Goal: Find contact information: Find contact information

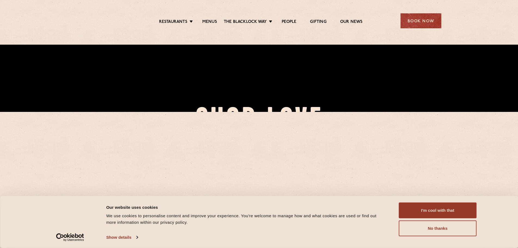
scroll to position [136, 0]
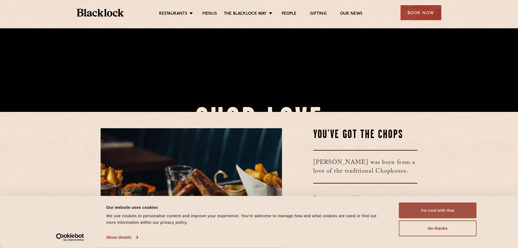
click at [438, 213] on button "I'm cool with that" at bounding box center [438, 210] width 78 height 16
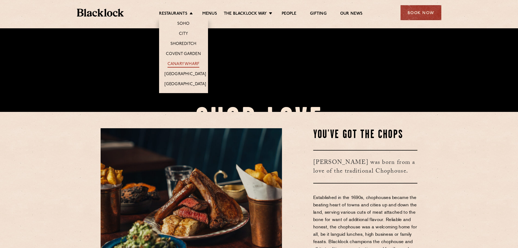
click at [188, 64] on link "Canary Wharf" at bounding box center [183, 64] width 32 height 6
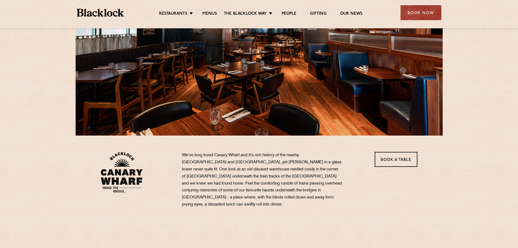
scroll to position [163, 0]
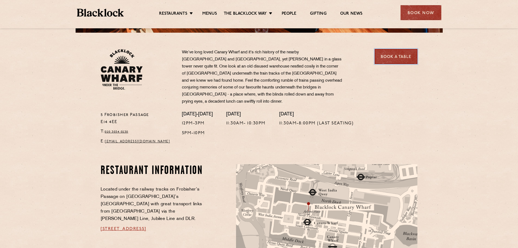
click at [394, 59] on link "Book a Table" at bounding box center [396, 56] width 43 height 15
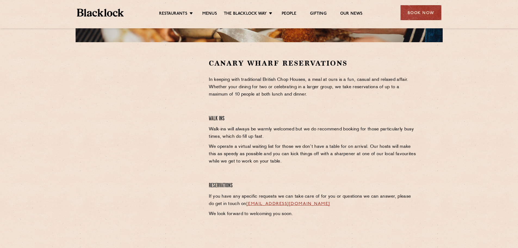
scroll to position [163, 0]
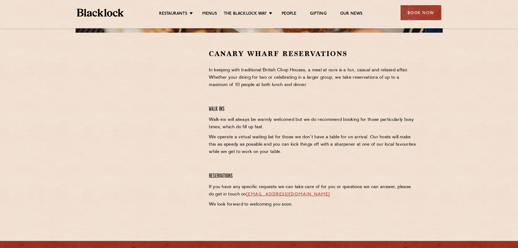
click at [206, 92] on div "Canary Wharf Reservations In keeping with traditional British Chop Houses, a me…" at bounding box center [313, 130] width 217 height 162
click at [219, 166] on div "Canary Wharf Reservations In keeping with traditional British Chop Houses, a me…" at bounding box center [313, 130] width 217 height 162
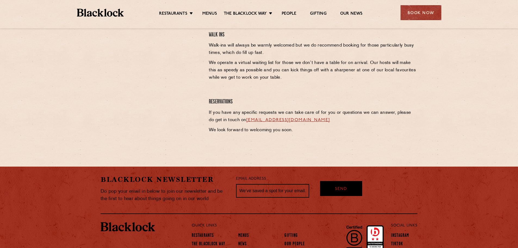
scroll to position [138, 0]
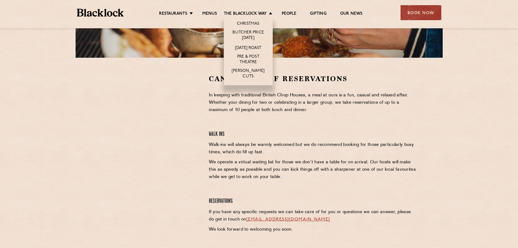
click at [248, 20] on li "Christmas" at bounding box center [248, 22] width 49 height 11
click at [248, 21] on link "Christmas" at bounding box center [248, 24] width 23 height 6
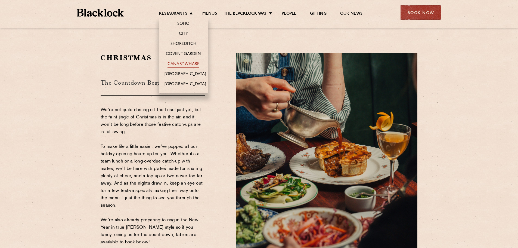
click at [179, 62] on link "Canary Wharf" at bounding box center [183, 64] width 32 height 6
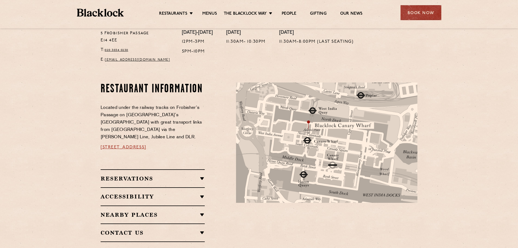
scroll to position [82, 0]
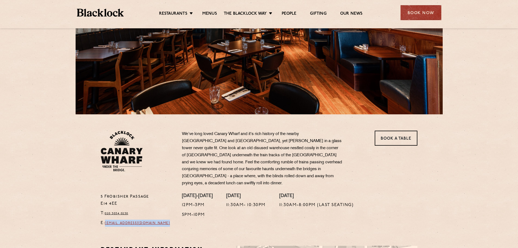
drag, startPoint x: 176, startPoint y: 218, endPoint x: 107, endPoint y: 215, distance: 68.9
click at [107, 215] on div "[STREET_ADDRESS] T: 020 3034 0230 E: [EMAIL_ADDRESS][DOMAIN_NAME]" at bounding box center [137, 211] width 81 height 36
copy link "[EMAIL_ADDRESS][DOMAIN_NAME]"
